Goal: Information Seeking & Learning: Check status

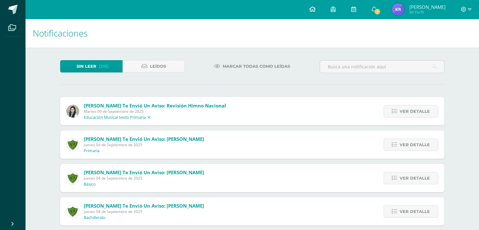
click at [315, 11] on icon at bounding box center [312, 9] width 6 height 6
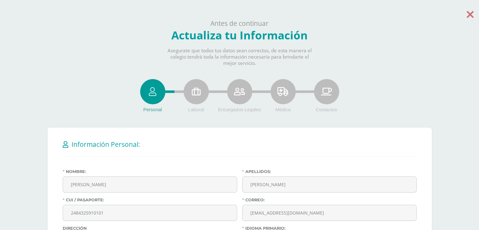
click at [471, 18] on icon at bounding box center [470, 14] width 7 height 11
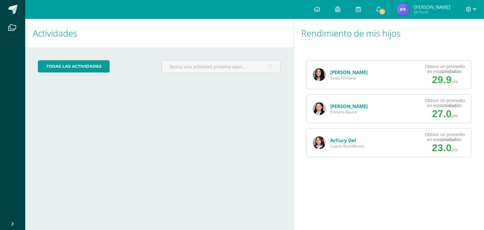
click at [321, 140] on img at bounding box center [319, 142] width 13 height 13
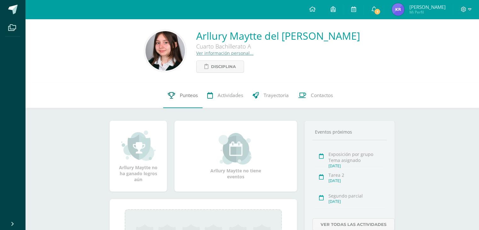
click at [188, 96] on span "Punteos" at bounding box center [189, 95] width 18 height 7
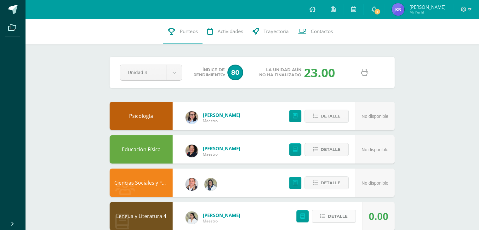
click at [342, 211] on span "Detalle" at bounding box center [338, 216] width 20 height 12
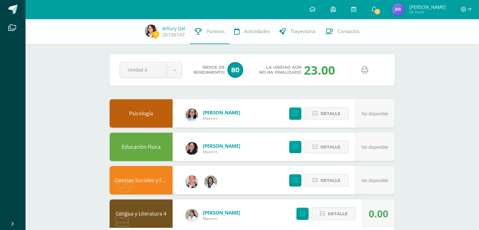
scroll to position [201, 0]
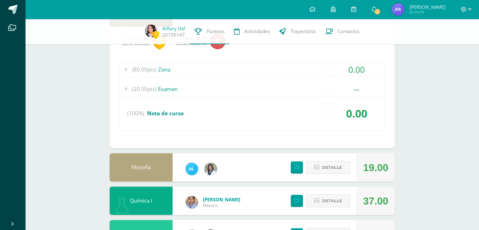
click at [270, 73] on div "(80.00pts) Zona" at bounding box center [252, 69] width 266 height 14
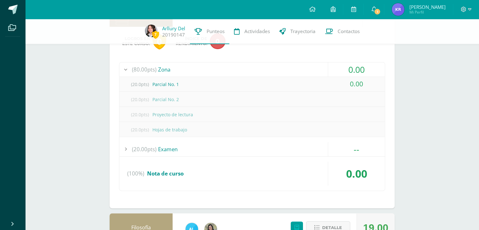
scroll to position [402, 0]
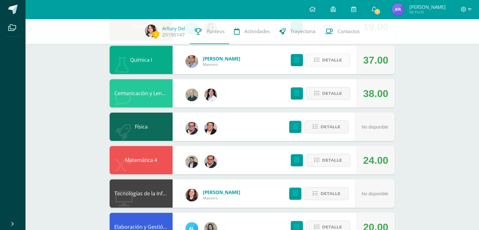
click at [328, 61] on span "Detalle" at bounding box center [332, 60] width 20 height 12
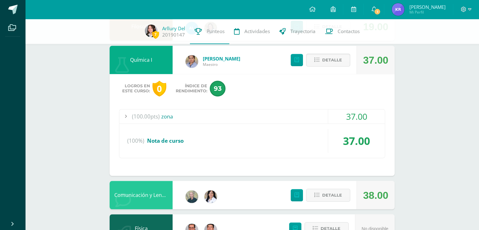
click at [315, 113] on div "(100.00pts) zona" at bounding box center [252, 116] width 266 height 14
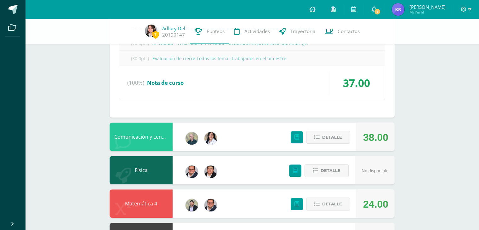
scroll to position [528, 0]
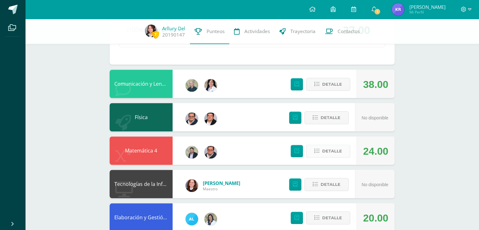
click at [333, 153] on span "Detalle" at bounding box center [332, 151] width 20 height 12
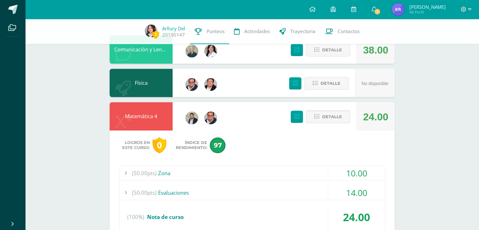
scroll to position [578, 0]
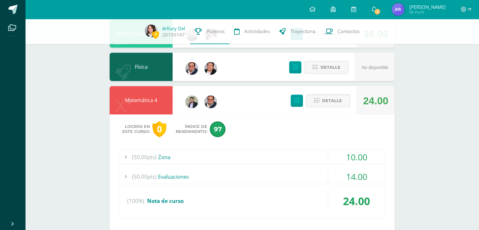
click at [307, 173] on div "(50.00pts) Evaluaciones" at bounding box center [252, 177] width 266 height 14
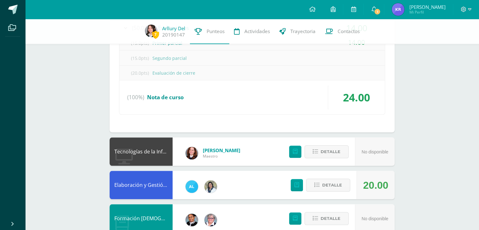
scroll to position [666, 0]
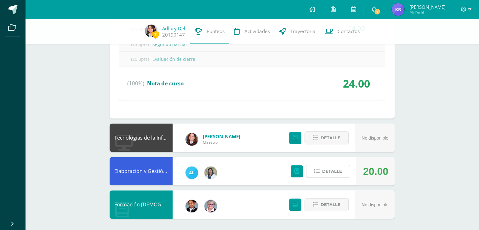
click at [307, 173] on button "Detalle" at bounding box center [328, 171] width 44 height 13
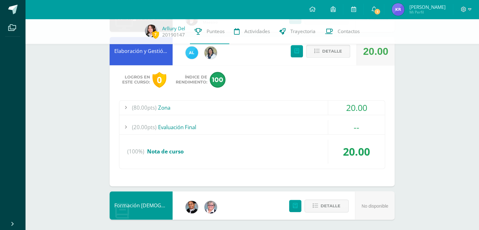
scroll to position [787, 0]
